Goal: Book appointment/travel/reservation

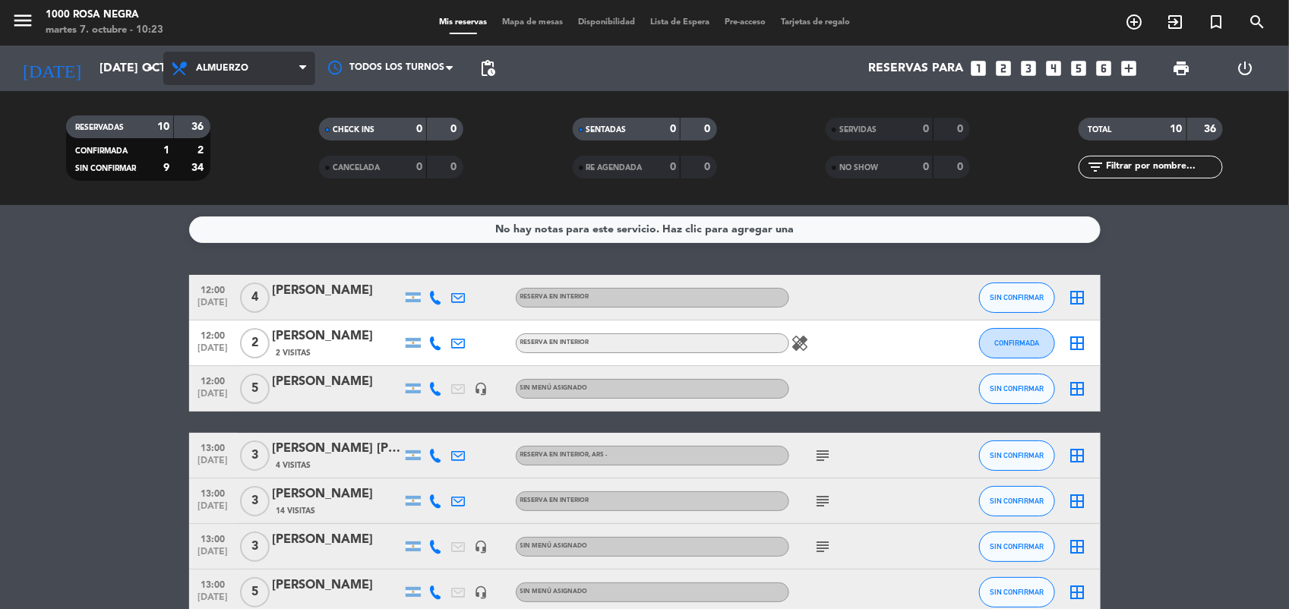
click at [301, 63] on icon at bounding box center [302, 68] width 7 height 12
click at [279, 160] on div "menu 1000 [PERSON_NAME] Negra martes 7. octubre - 10:23 Mis reservas Mapa de me…" at bounding box center [644, 102] width 1289 height 205
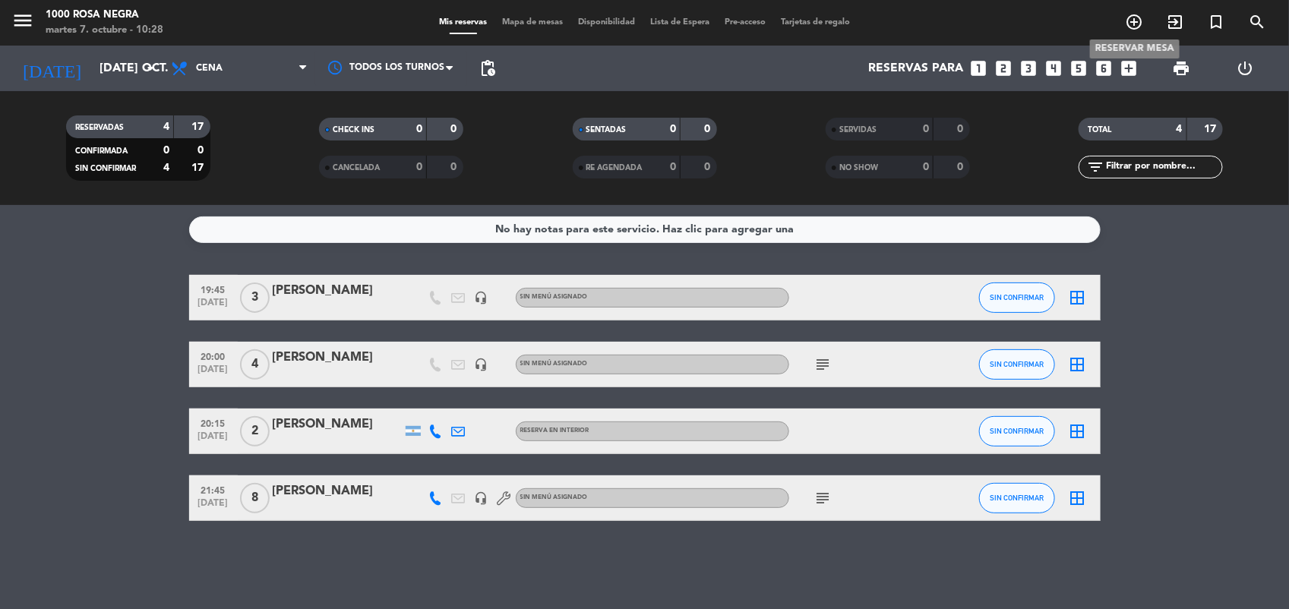
click at [1134, 17] on icon "add_circle_outline" at bounding box center [1134, 22] width 18 height 18
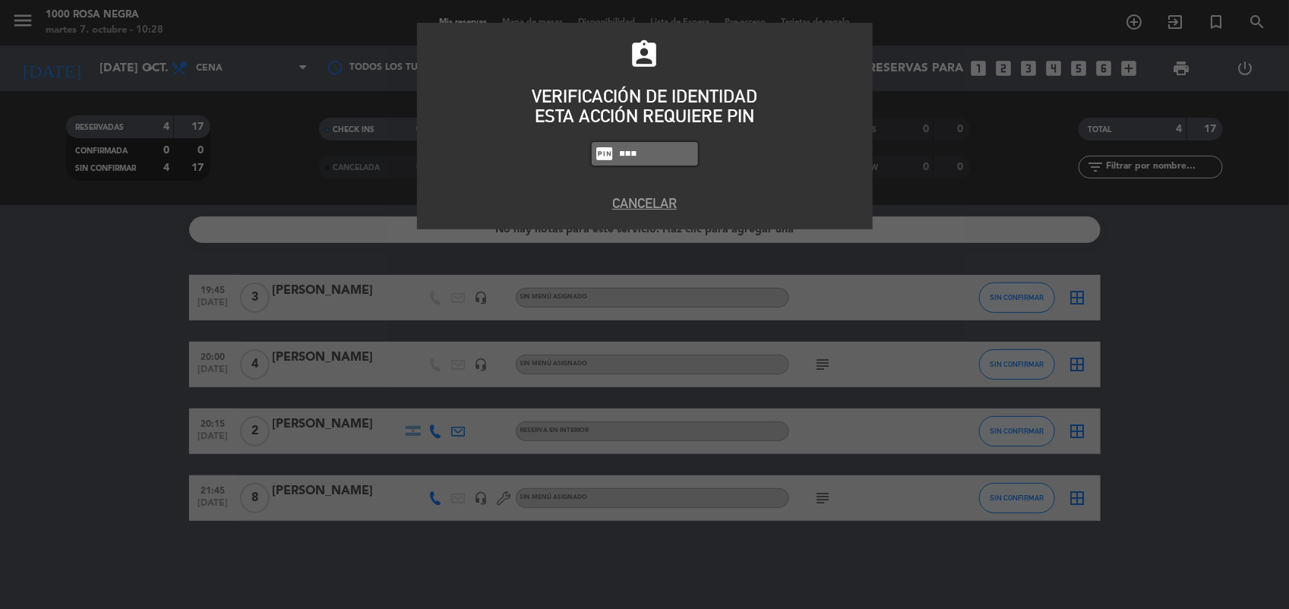
type input "5508"
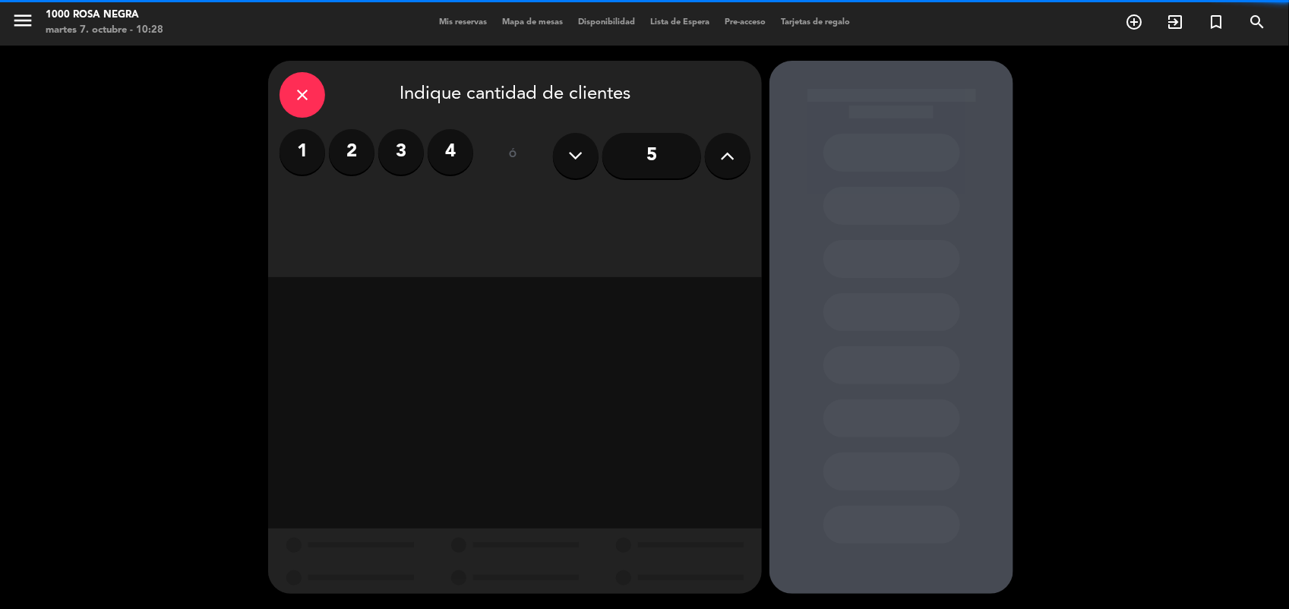
click at [723, 148] on icon at bounding box center [728, 155] width 14 height 23
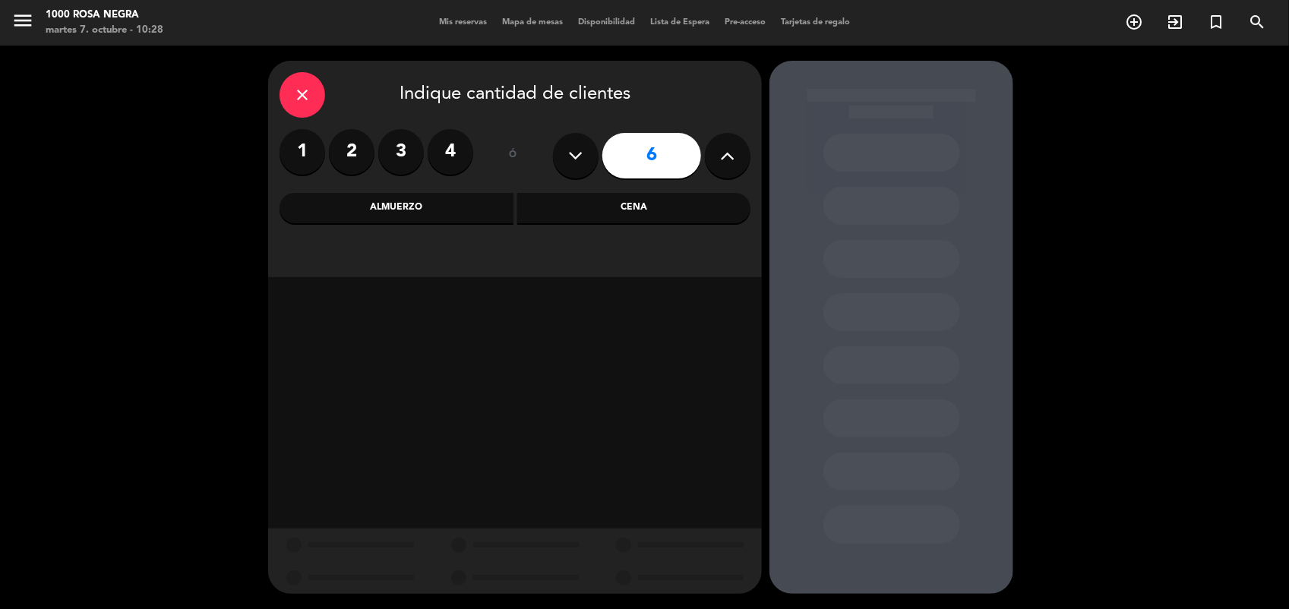
click at [471, 205] on div "Almuerzo" at bounding box center [396, 208] width 234 height 30
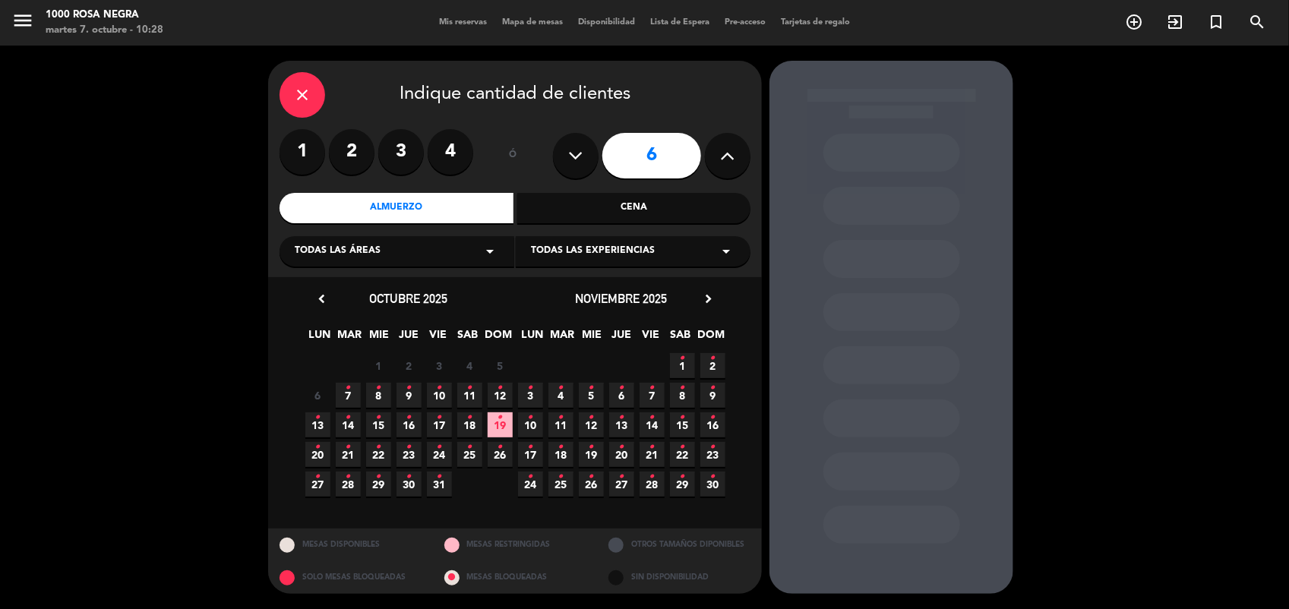
click at [386, 395] on span "8 •" at bounding box center [378, 395] width 25 height 25
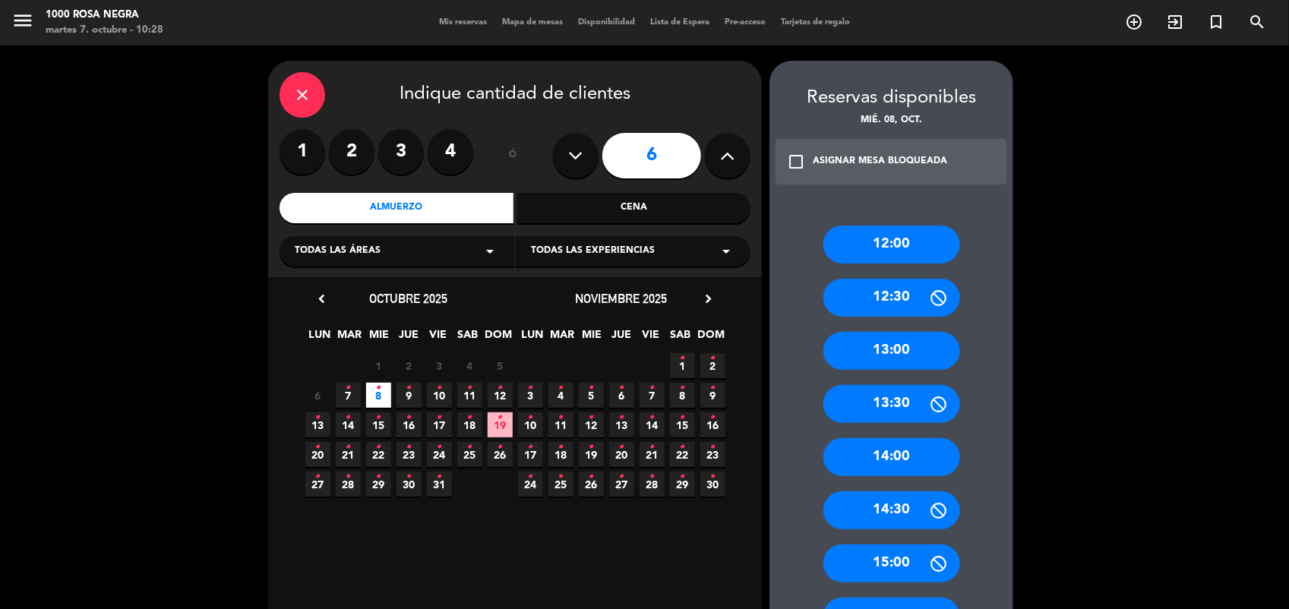
click at [913, 389] on div "13:30" at bounding box center [891, 404] width 137 height 38
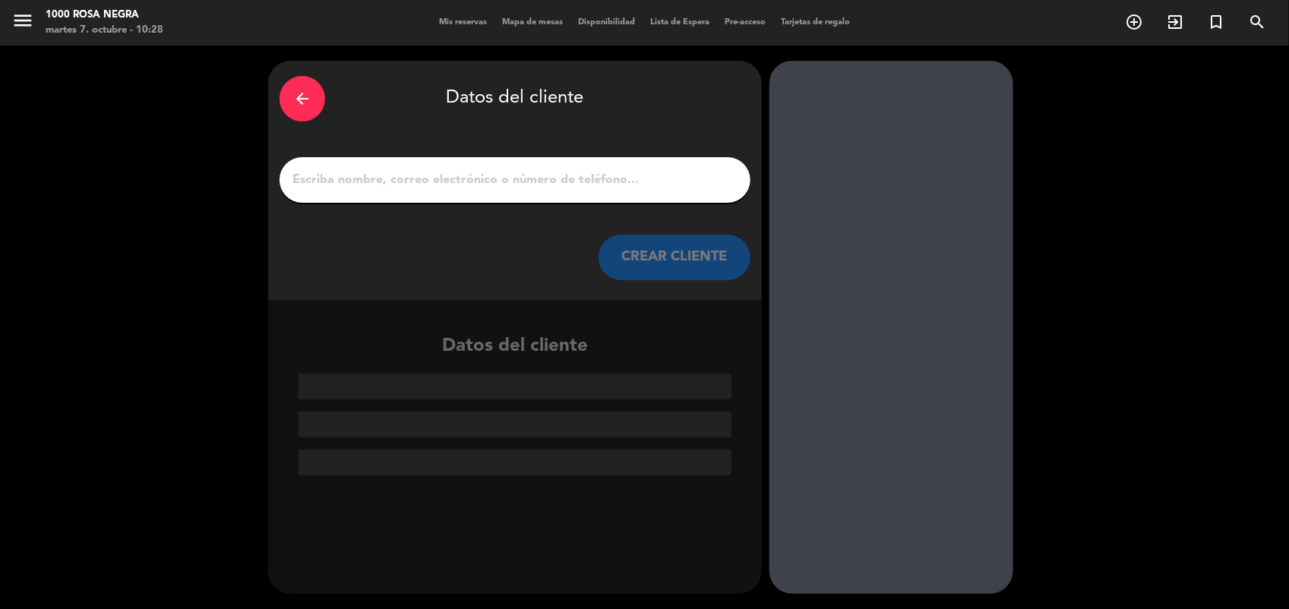
click at [601, 184] on input "1" at bounding box center [515, 179] width 448 height 21
type input "K"
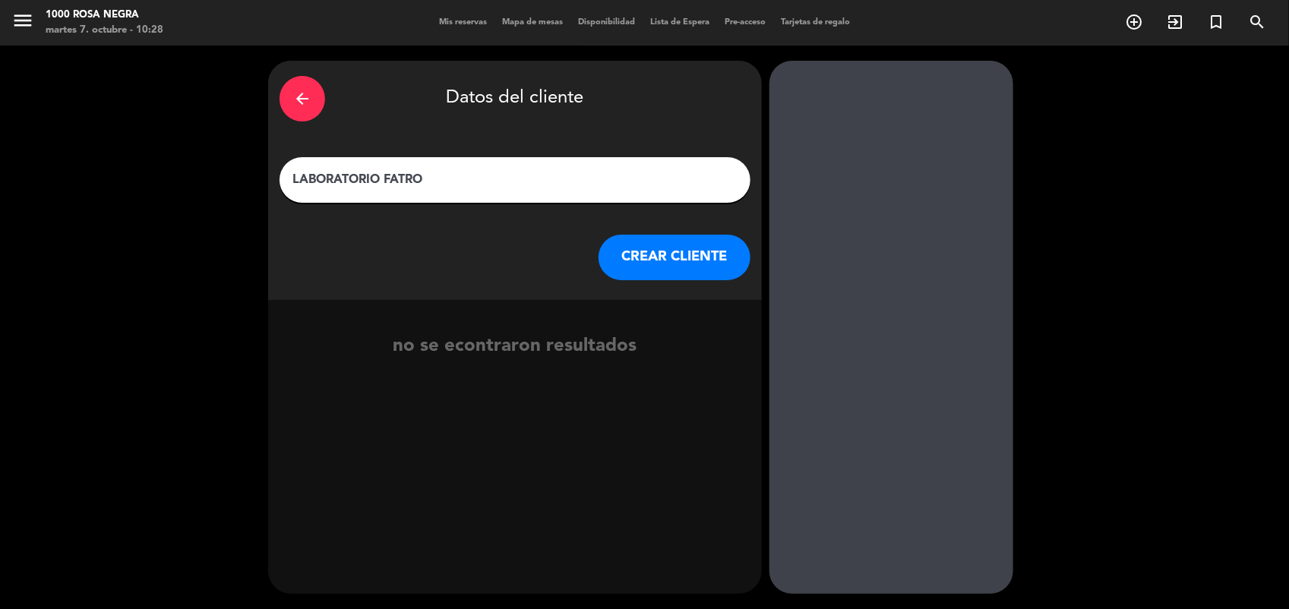
type input "LABORATORIO FATRO"
click at [670, 274] on button "CREAR CLIENTE" at bounding box center [674, 258] width 152 height 46
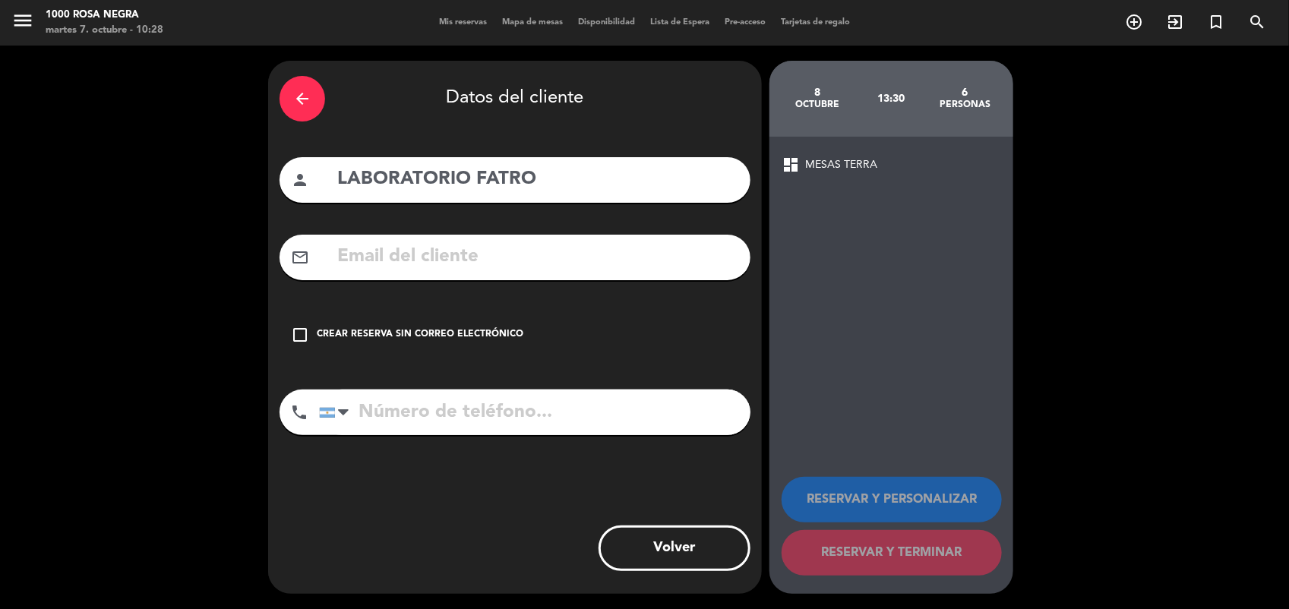
click at [306, 336] on icon "check_box_outline_blank" at bounding box center [300, 335] width 18 height 18
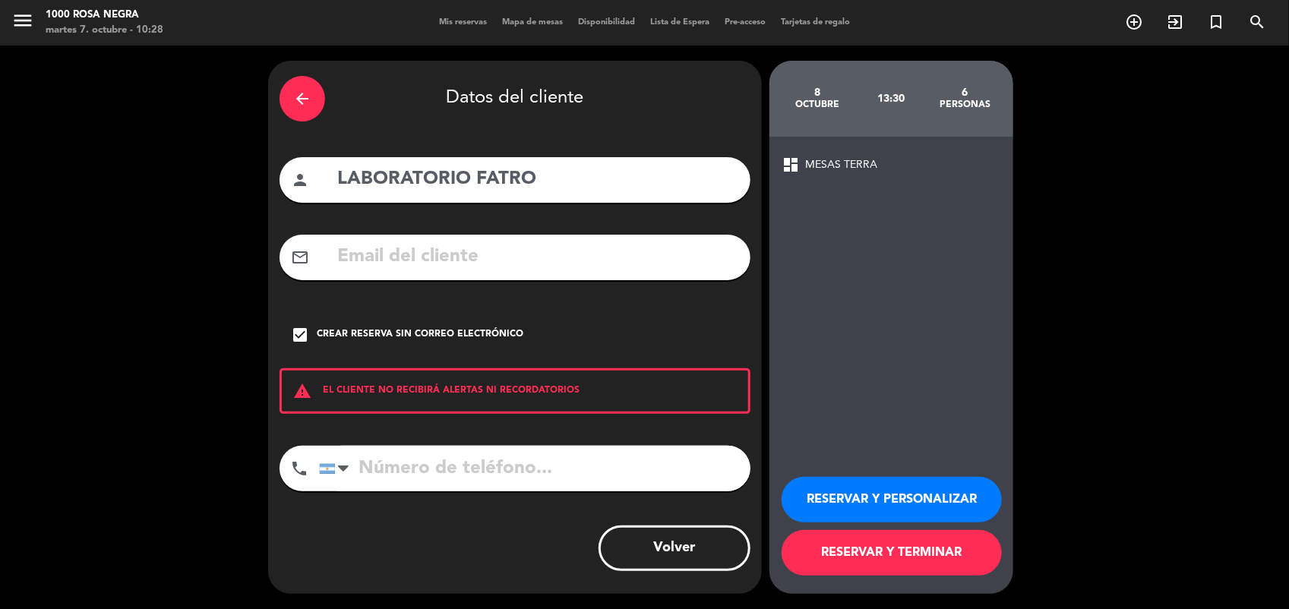
click at [301, 333] on icon "check_box" at bounding box center [300, 335] width 18 height 18
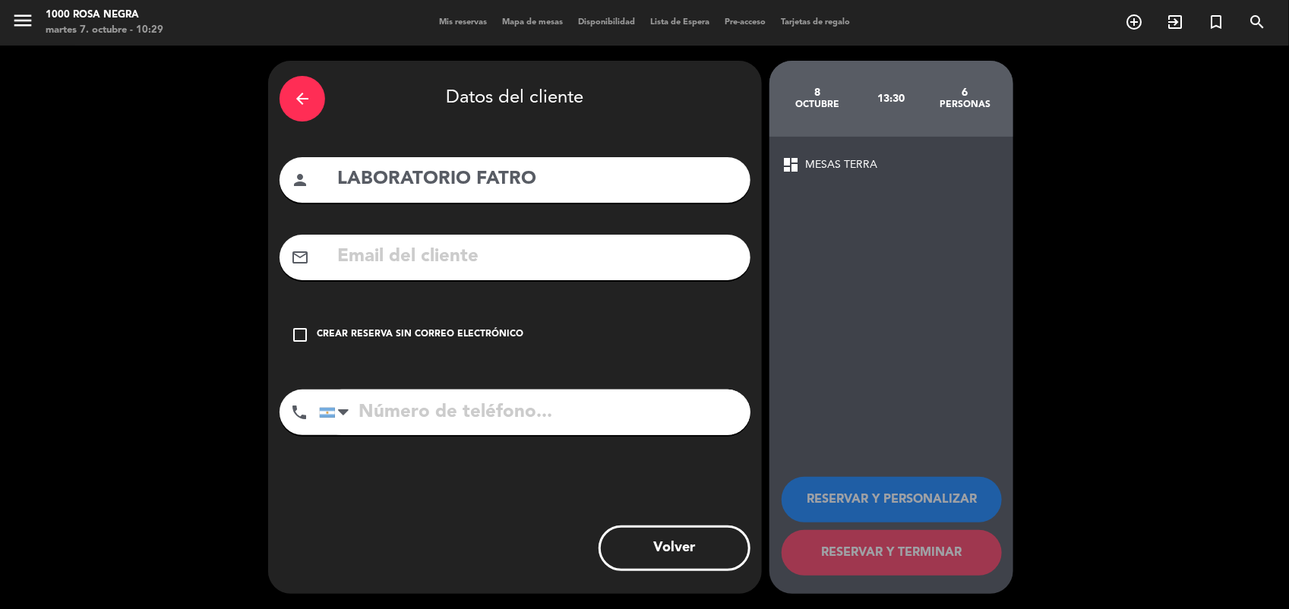
click at [373, 254] on input "text" at bounding box center [537, 256] width 403 height 31
drag, startPoint x: 407, startPoint y: 253, endPoint x: 405, endPoint y: 233, distance: 19.9
click at [405, 233] on div "arrow_back Datos del cliente person LABORATORIO FATRO mail_outline check_box_ou…" at bounding box center [515, 327] width 494 height 533
paste input "<[EMAIL_ADDRESS][DOMAIN_NAME]>"
click at [348, 248] on input "<[EMAIL_ADDRESS][DOMAIN_NAME]" at bounding box center [537, 256] width 403 height 31
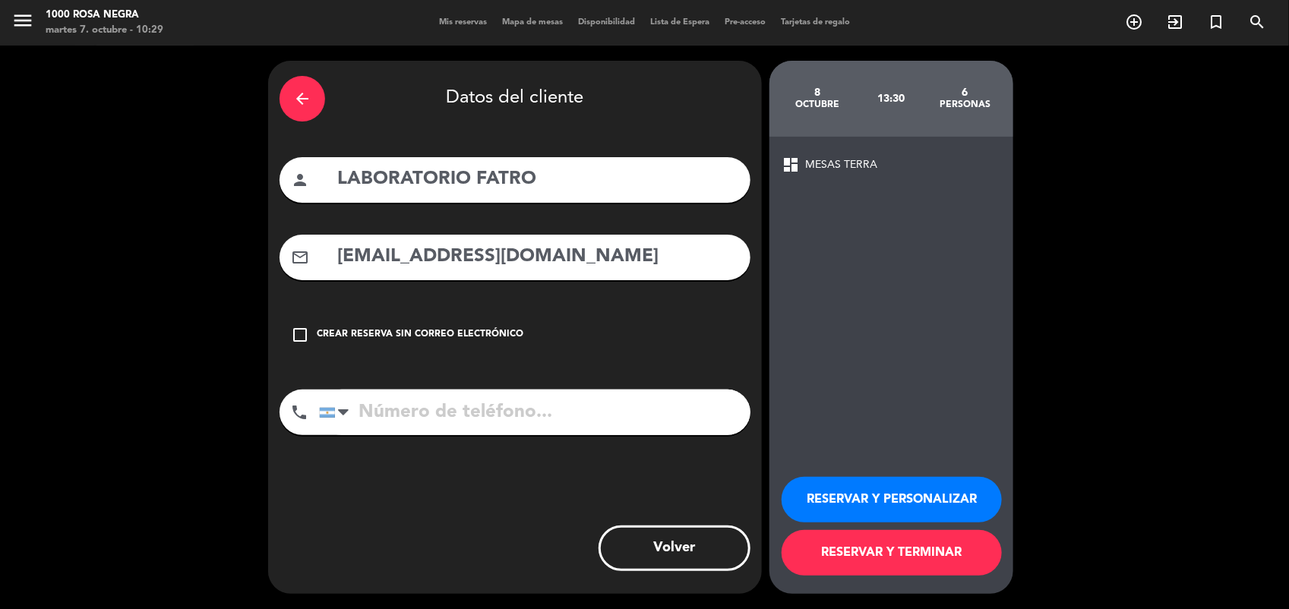
type input "[EMAIL_ADDRESS][DOMAIN_NAME]"
click at [298, 339] on icon "check_box_outline_blank" at bounding box center [300, 335] width 18 height 18
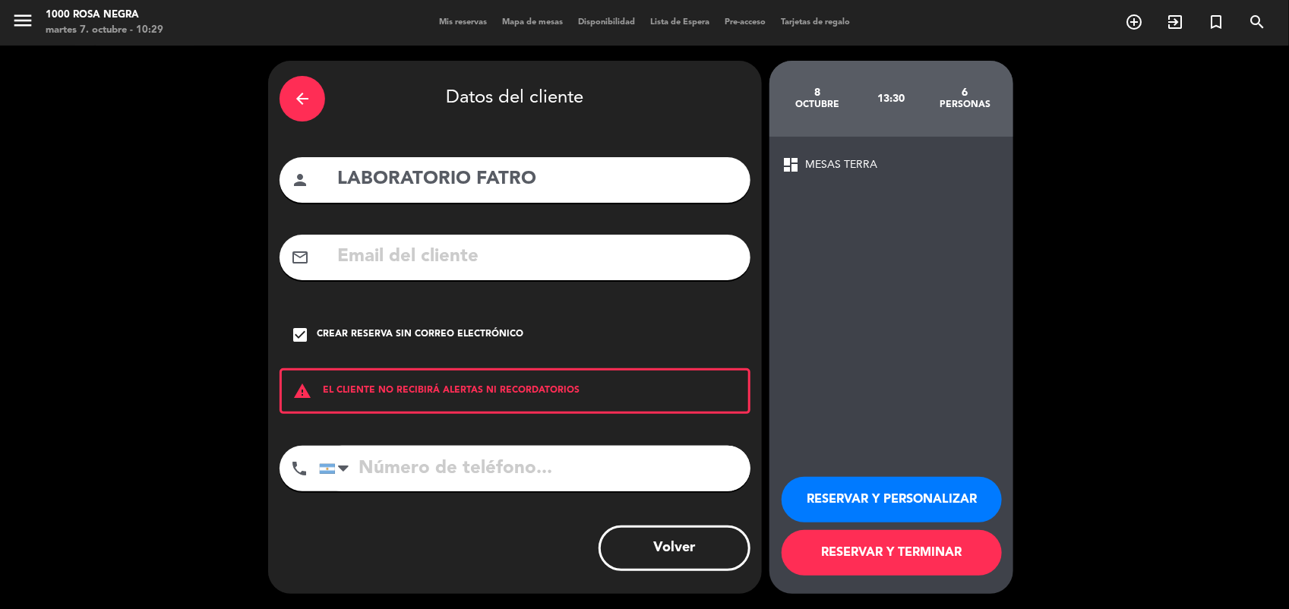
click at [831, 515] on button "RESERVAR Y PERSONALIZAR" at bounding box center [891, 500] width 220 height 46
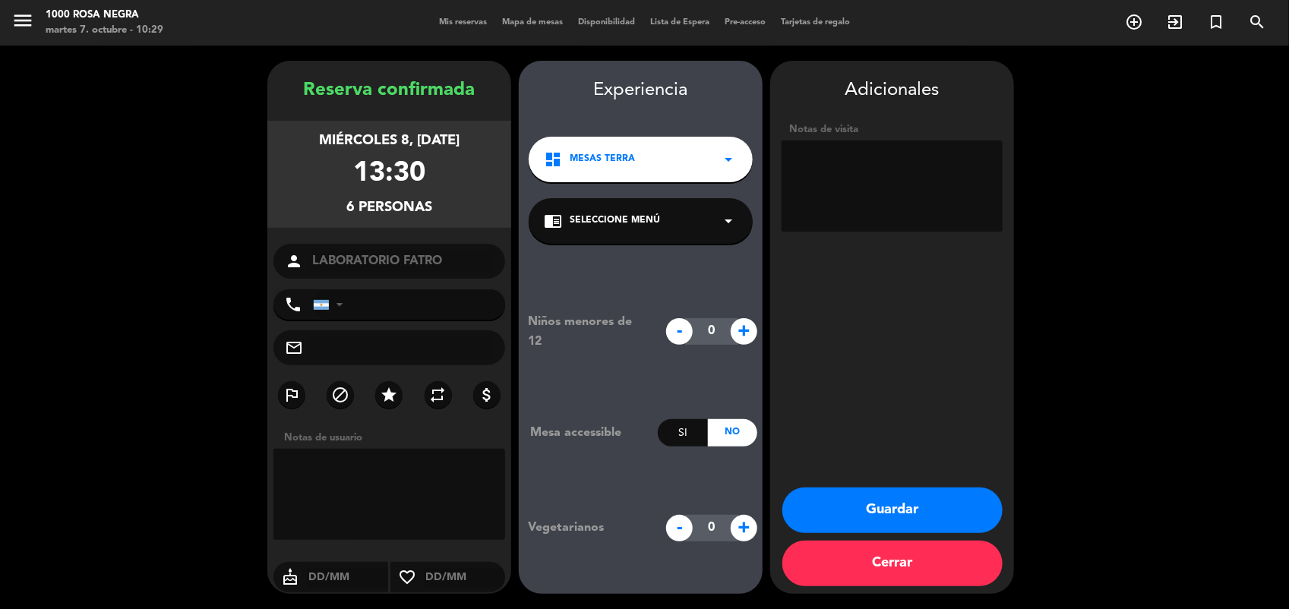
click at [845, 191] on textarea at bounding box center [891, 185] width 221 height 91
type textarea "[PERSON_NAME] X MAIL"
click at [897, 503] on button "Guardar" at bounding box center [892, 510] width 220 height 46
